Goal: Navigation & Orientation: Find specific page/section

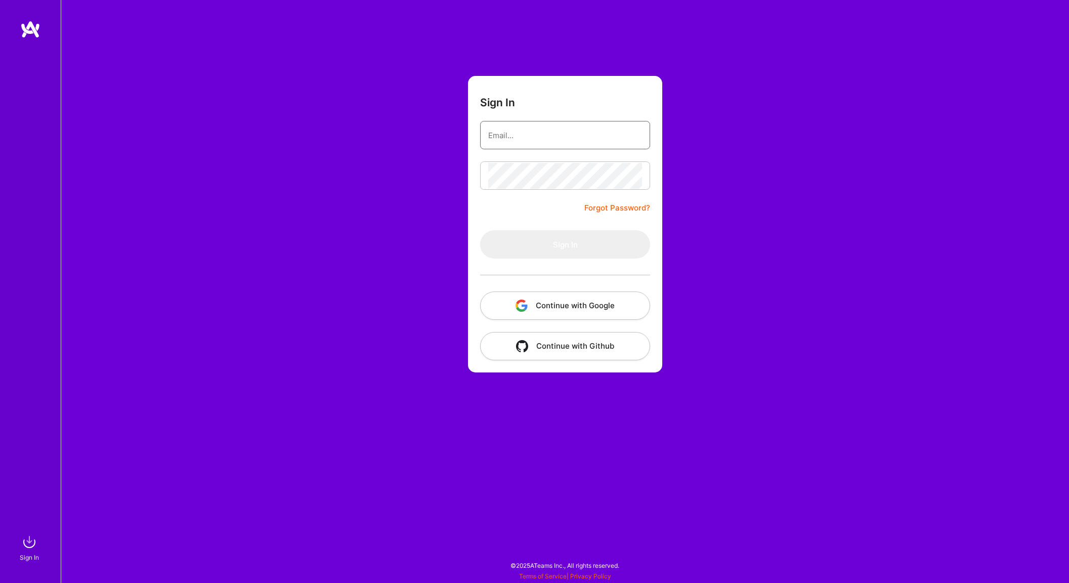
click at [600, 144] on input "email" at bounding box center [565, 135] width 154 height 26
type input "[PERSON_NAME][EMAIL_ADDRESS][DOMAIN_NAME]"
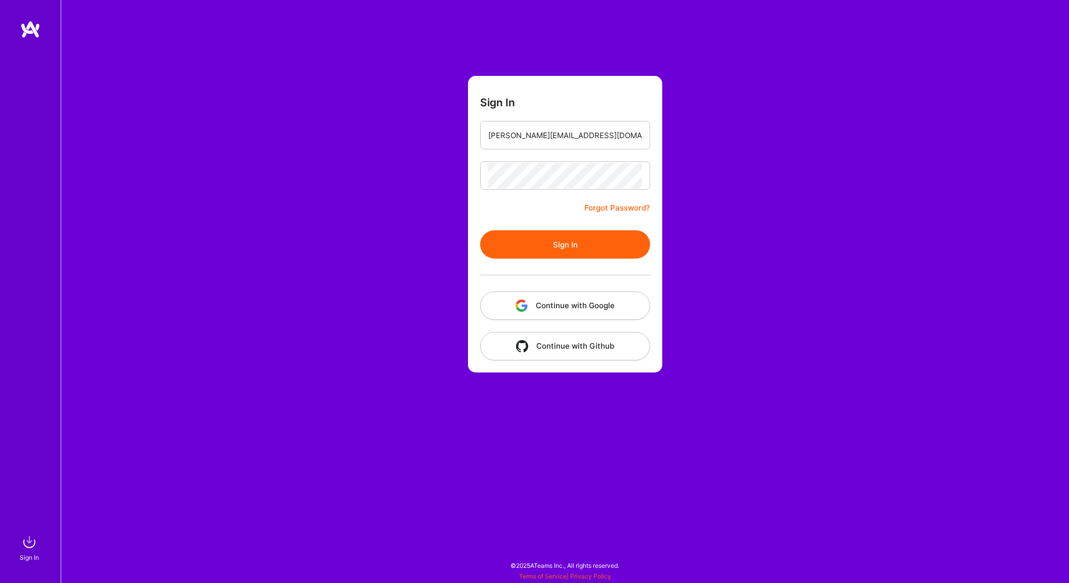
click at [564, 251] on button "Sign In" at bounding box center [565, 244] width 170 height 28
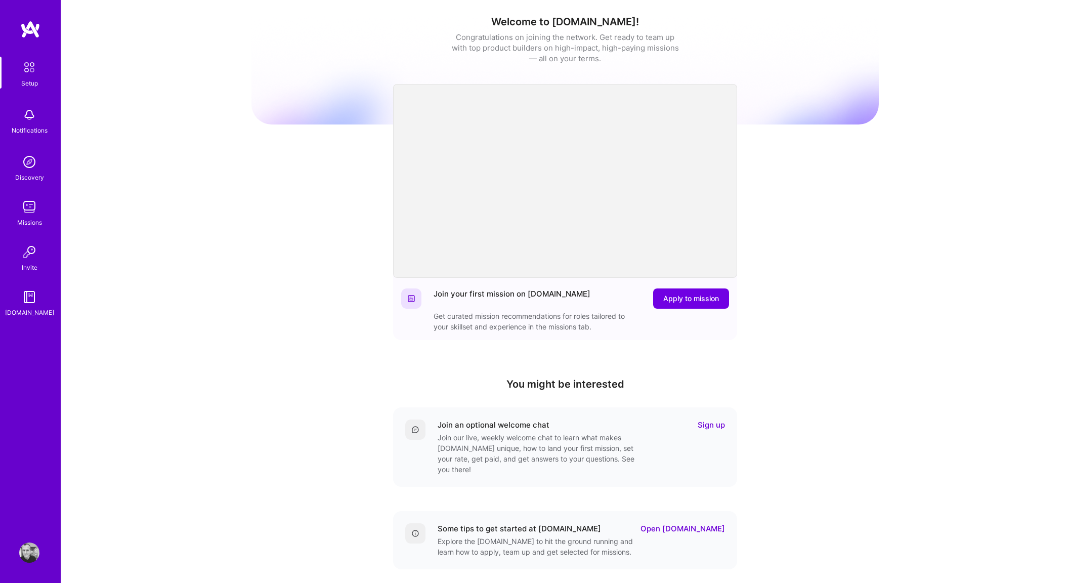
click at [31, 201] on img at bounding box center [29, 207] width 20 height 20
